Goal: Transaction & Acquisition: Purchase product/service

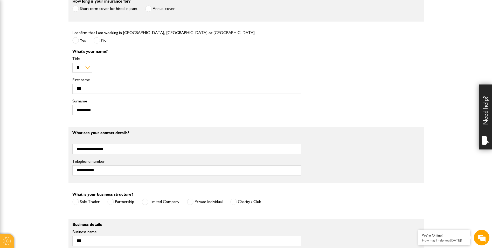
scroll to position [260, 0]
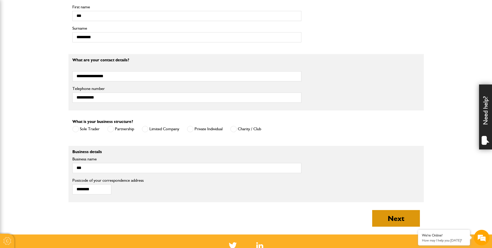
drag, startPoint x: 401, startPoint y: 217, endPoint x: 412, endPoint y: 214, distance: 11.6
click at [401, 217] on button "Next" at bounding box center [396, 218] width 48 height 17
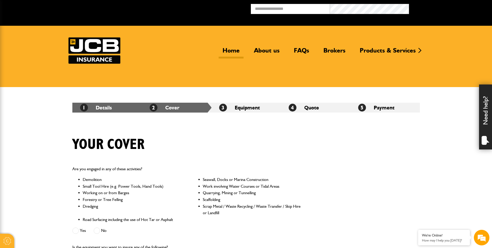
click at [230, 49] on link "Home" at bounding box center [231, 52] width 25 height 12
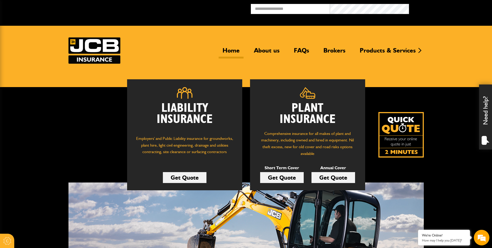
click at [286, 178] on link "Get Quote" at bounding box center [282, 177] width 44 height 11
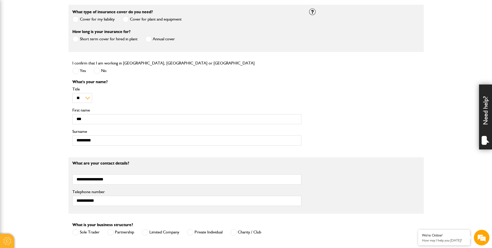
scroll to position [156, 0]
